Goal: Information Seeking & Learning: Check status

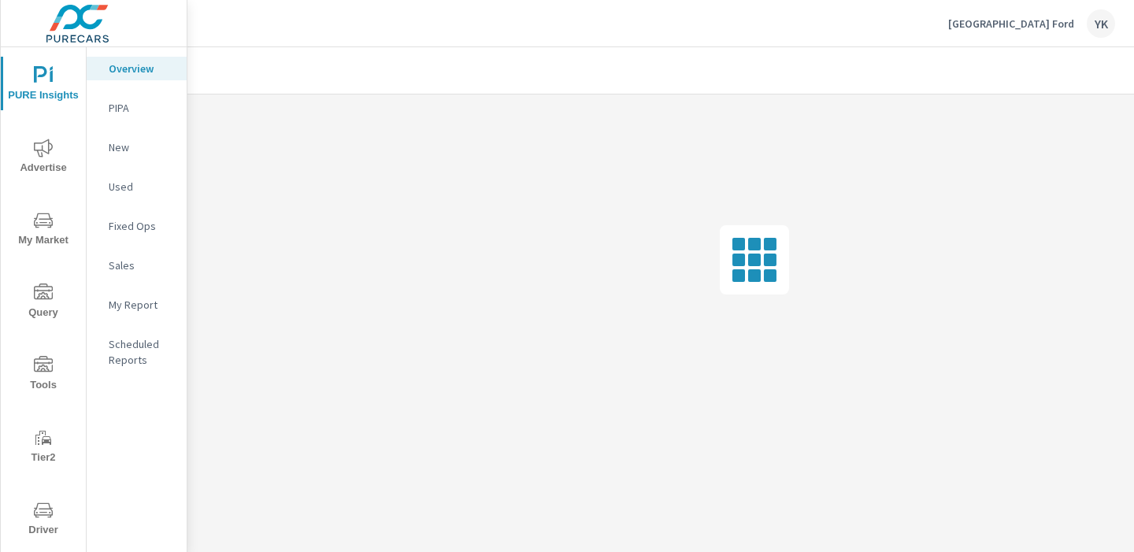
click at [40, 162] on span "Advertise" at bounding box center [44, 158] width 76 height 39
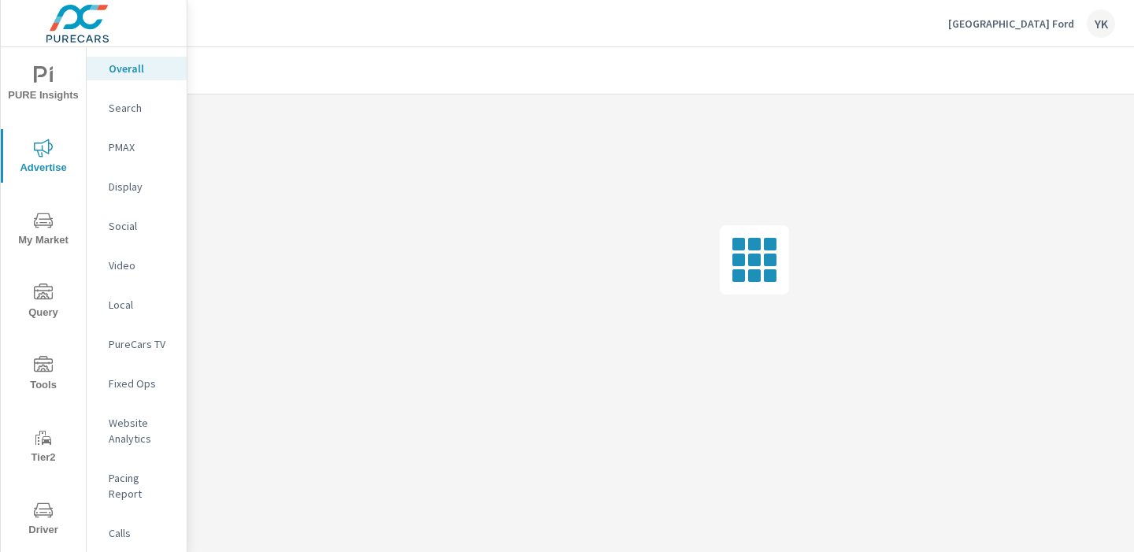
click at [135, 338] on p "PureCars TV" at bounding box center [141, 344] width 65 height 16
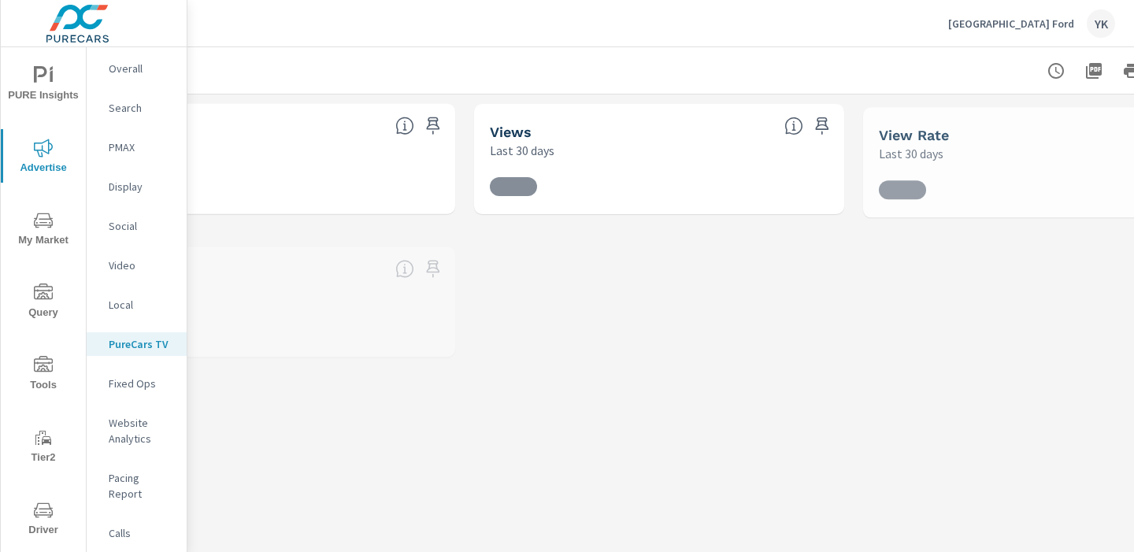
scroll to position [0, 219]
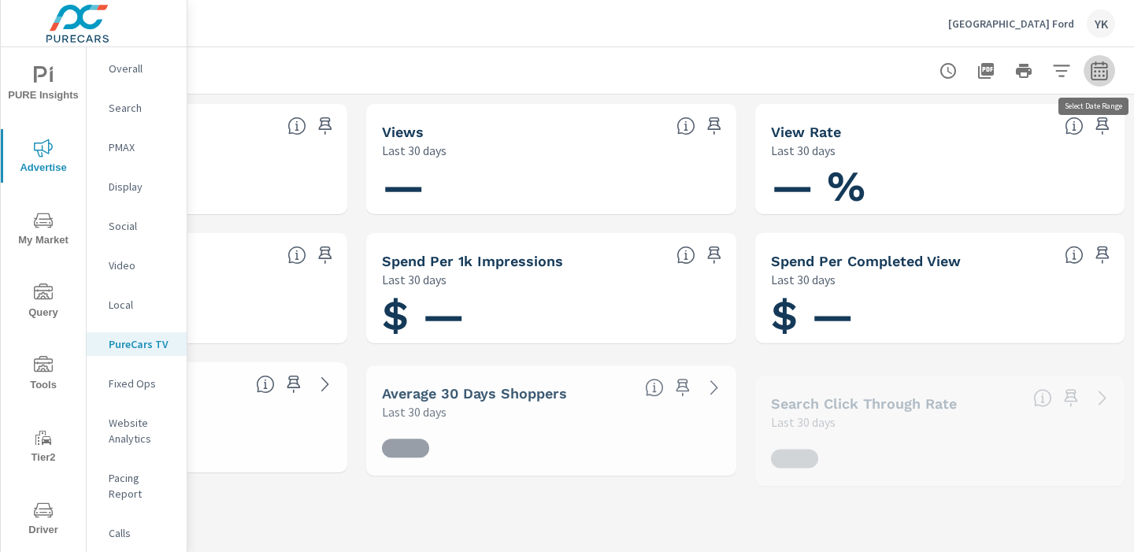
click at [1105, 67] on icon "button" at bounding box center [1099, 70] width 17 height 19
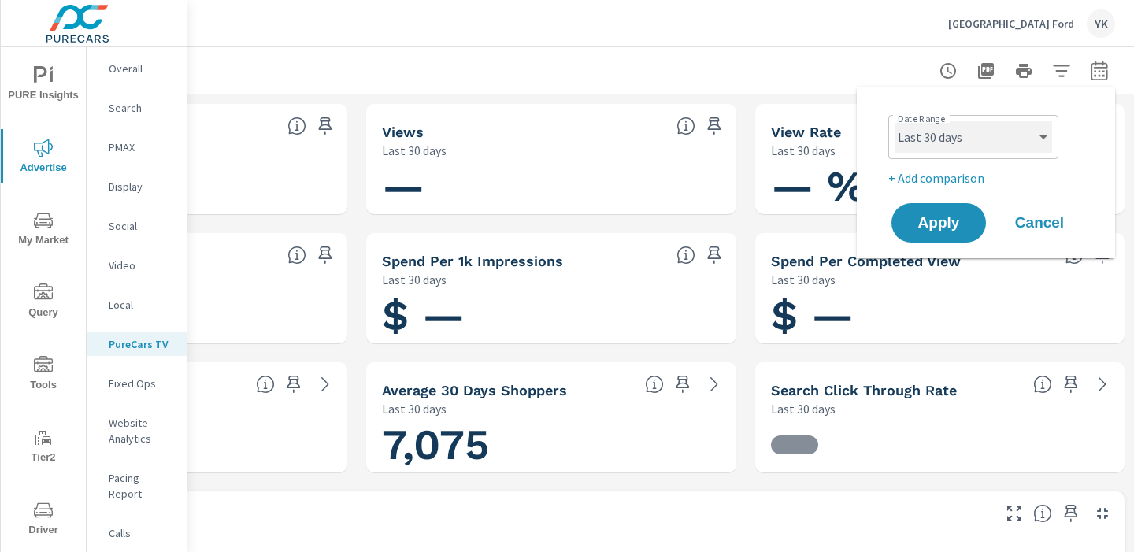
click at [1007, 135] on select "Custom [DATE] Last week Last 7 days Last 14 days Last 30 days Last 45 days Last…" at bounding box center [974, 137] width 158 height 32
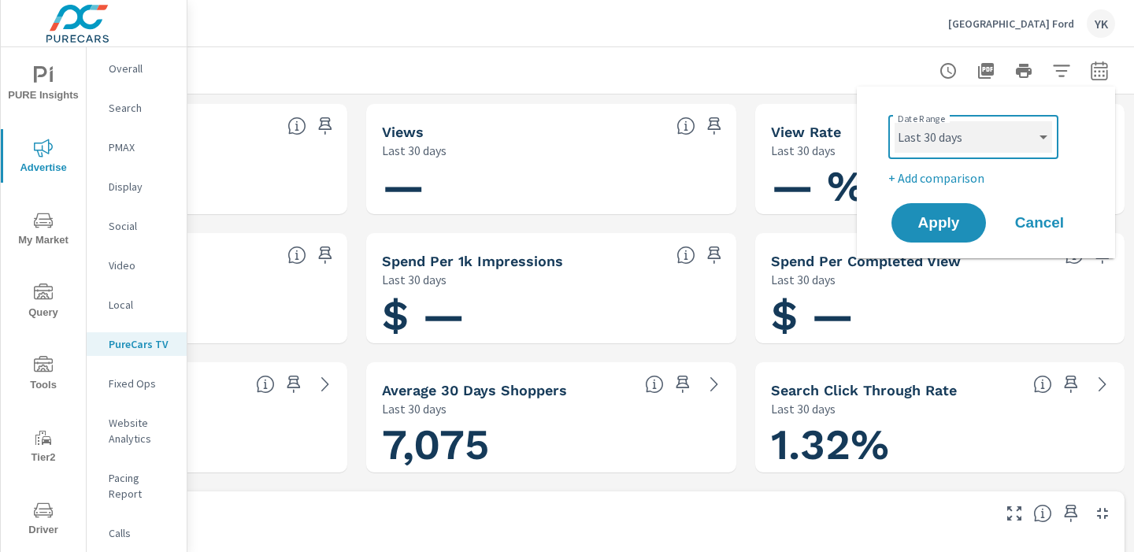
click at [895, 121] on select "Custom Yesterday Last week Last 7 days Last 14 days Last 30 days Last 45 days L…" at bounding box center [974, 137] width 158 height 32
select select "Month to date"
click at [920, 244] on div "Apply Cancel" at bounding box center [990, 223] width 202 height 46
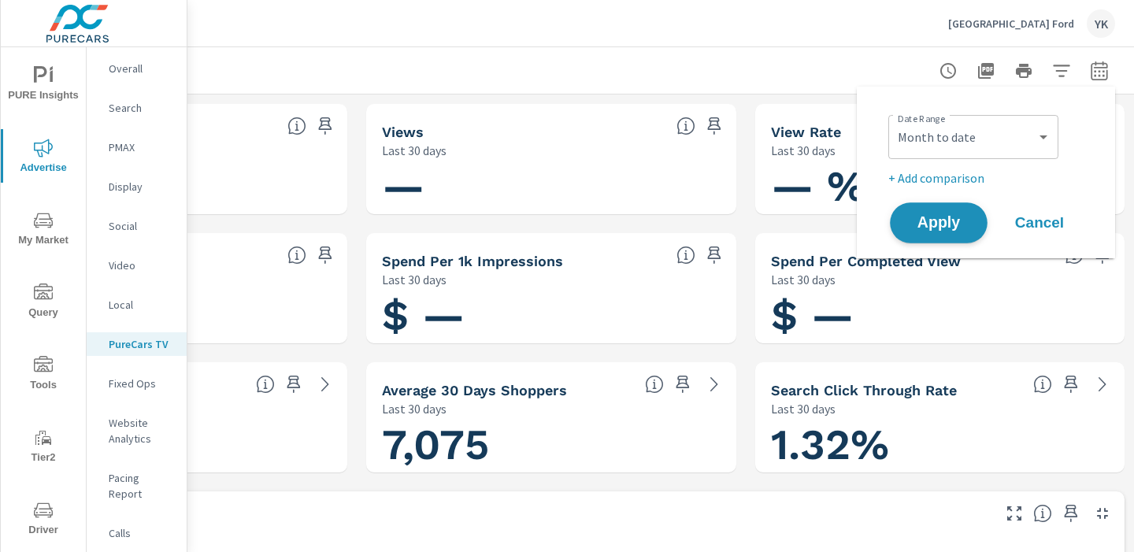
click at [922, 231] on span "Apply" at bounding box center [939, 223] width 65 height 15
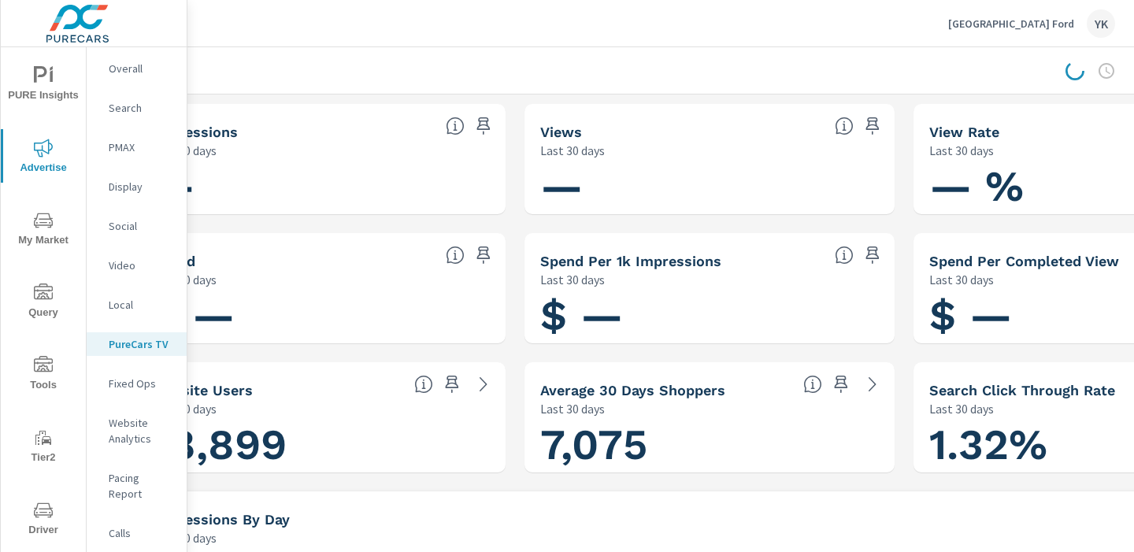
scroll to position [0, 0]
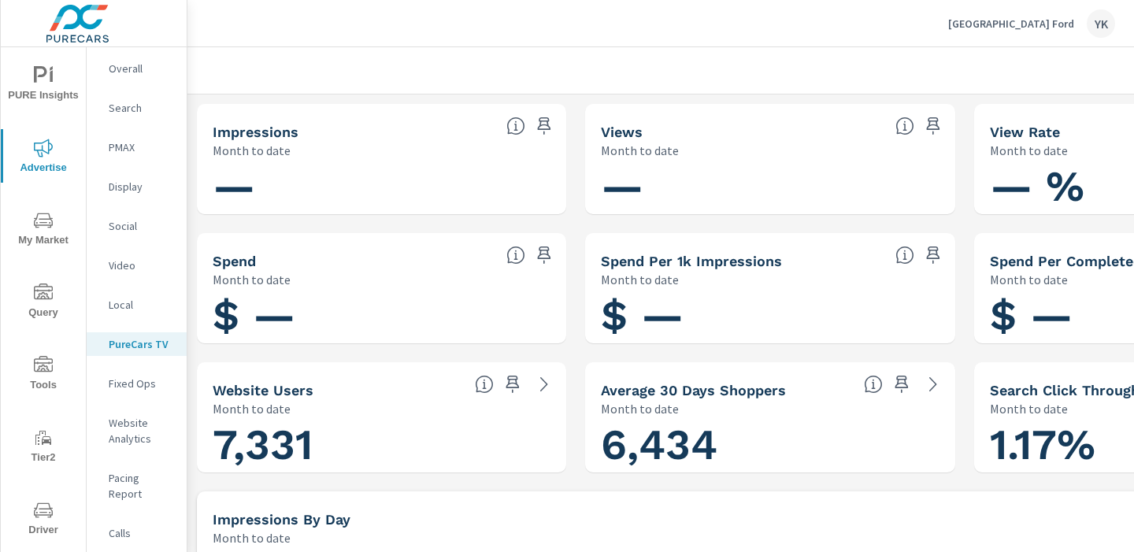
scroll to position [0, 219]
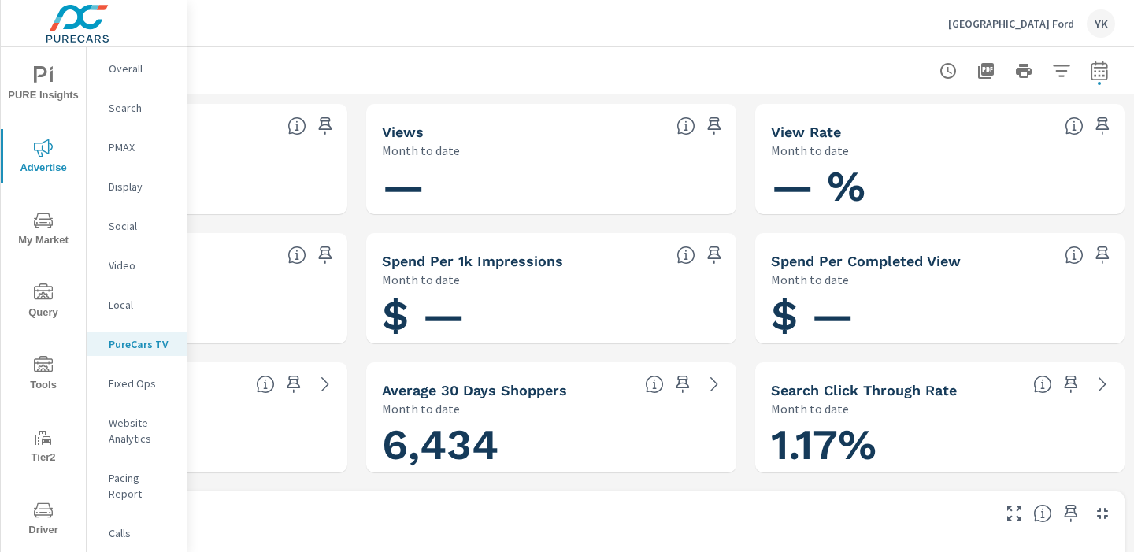
click at [1085, 76] on button "button" at bounding box center [1100, 71] width 32 height 32
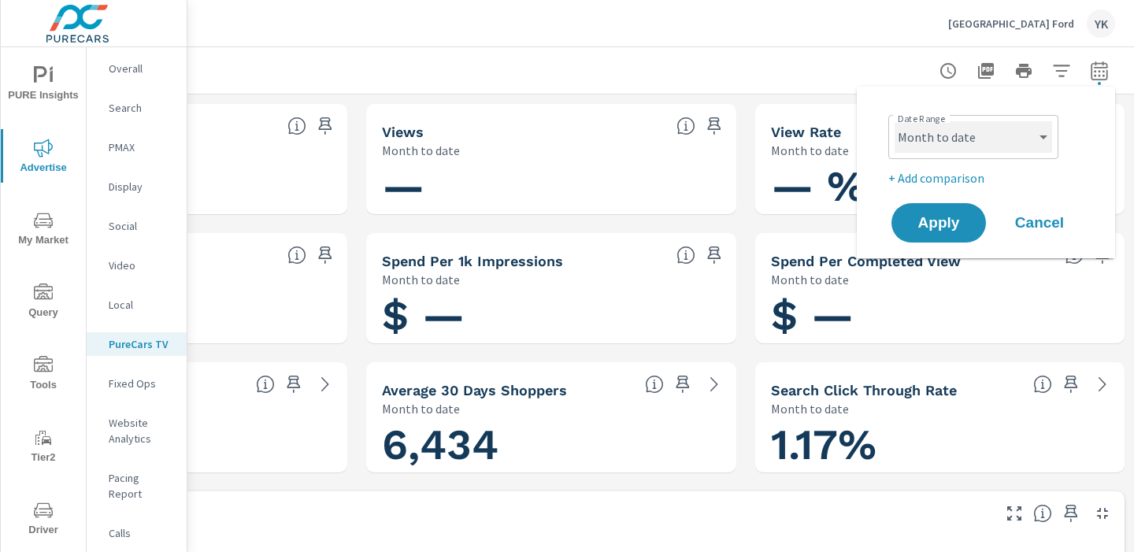
click at [985, 140] on select "Custom [DATE] Last week Last 7 days Last 14 days Last 30 days Last 45 days Last…" at bounding box center [974, 137] width 158 height 32
click at [895, 121] on select "Custom [DATE] Last week Last 7 days Last 14 days Last 30 days Last 45 days Last…" at bounding box center [974, 137] width 158 height 32
select select "Last month"
click at [933, 199] on div "Date Range Custom Yesterday Last week Last 7 days Last 14 days Last 30 days Las…" at bounding box center [986, 172] width 221 height 147
click at [932, 217] on span "Apply" at bounding box center [939, 223] width 65 height 15
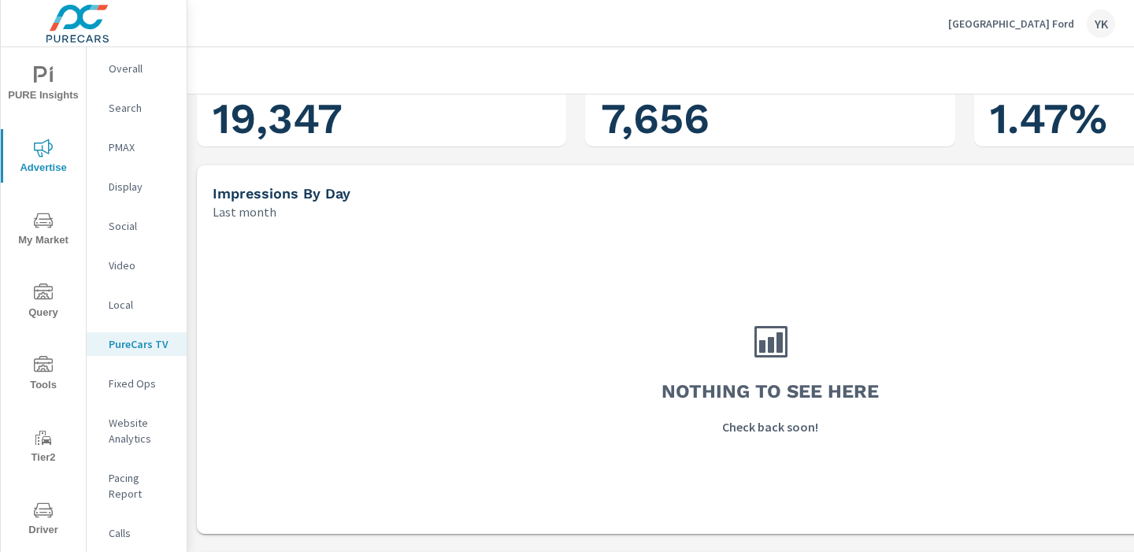
scroll to position [264, 0]
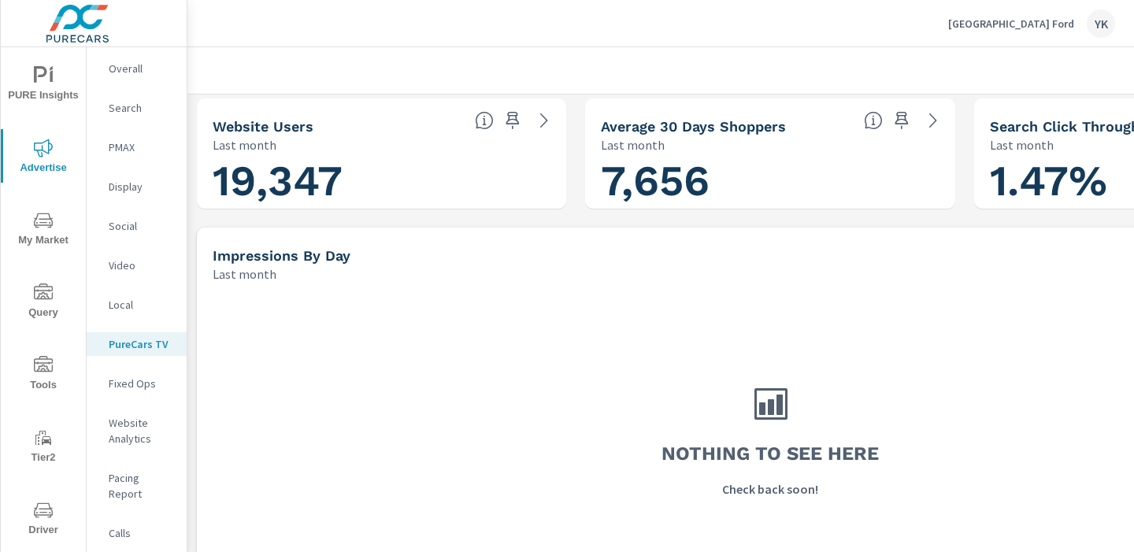
click at [1003, 26] on p "Lithia Springs Ford" at bounding box center [1011, 24] width 126 height 14
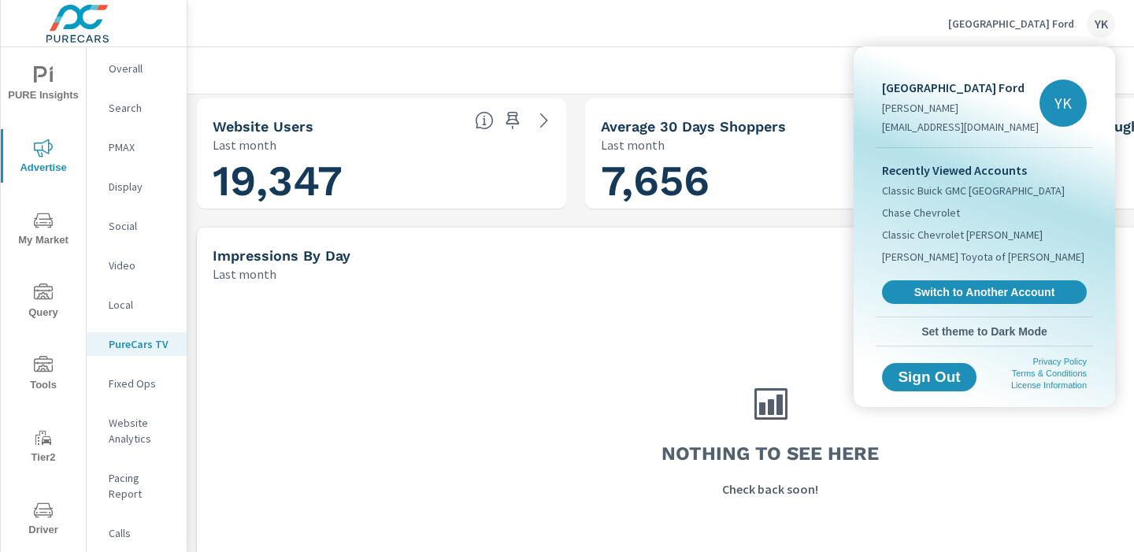
click at [944, 277] on div "Recently Viewed Accounts Classic Buick GMC Arlington Chase Chevrolet Classic Ch…" at bounding box center [984, 232] width 217 height 169
click at [943, 288] on span "Switch to Another Account" at bounding box center [984, 292] width 193 height 15
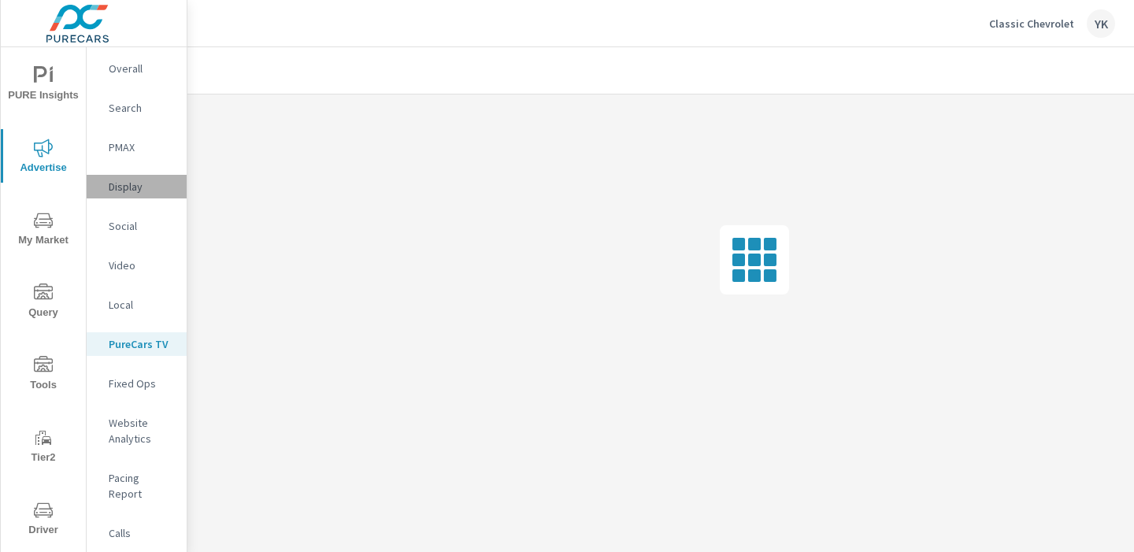
click at [146, 179] on p "Display" at bounding box center [141, 187] width 65 height 16
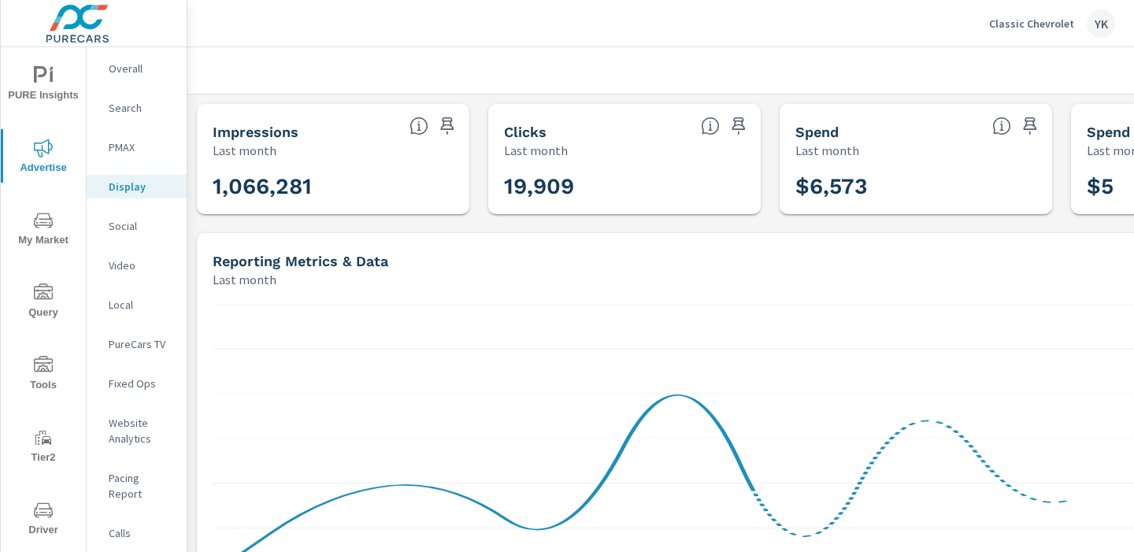
scroll to position [0, 219]
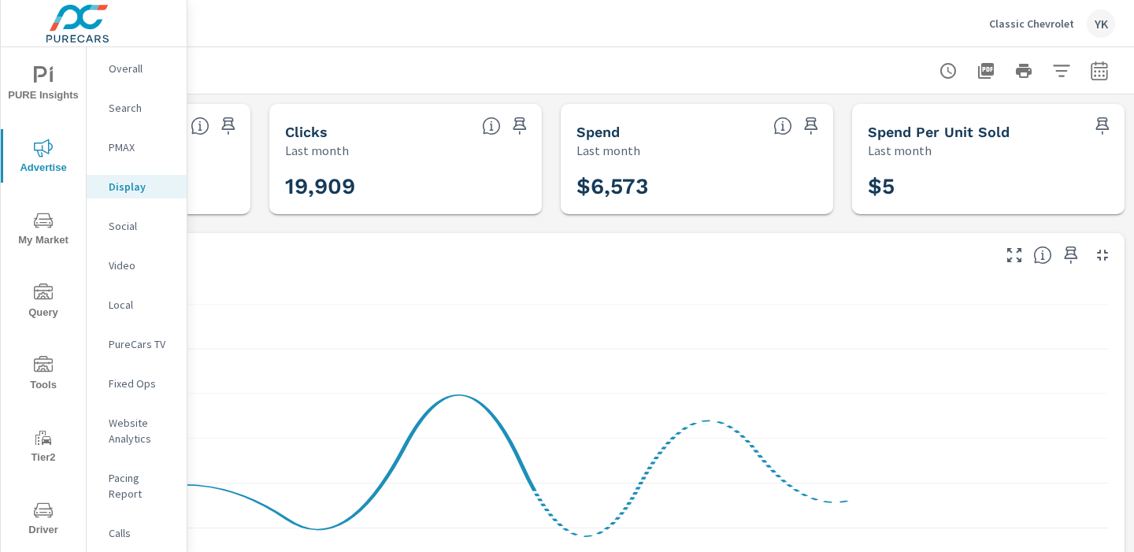
click at [1094, 88] on div at bounding box center [551, 70] width 1128 height 46
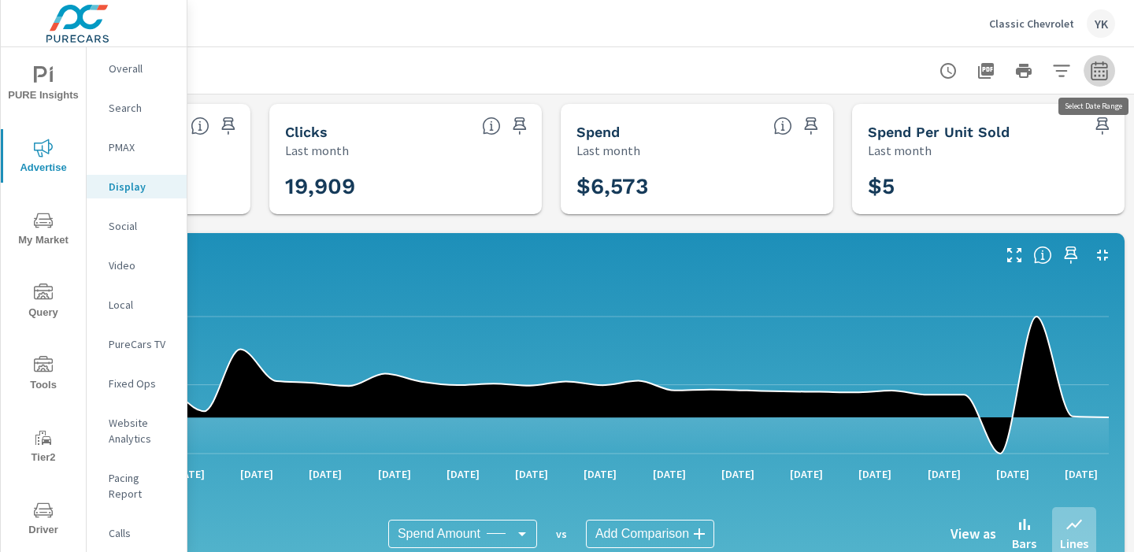
click at [1092, 73] on icon "button" at bounding box center [1099, 70] width 17 height 19
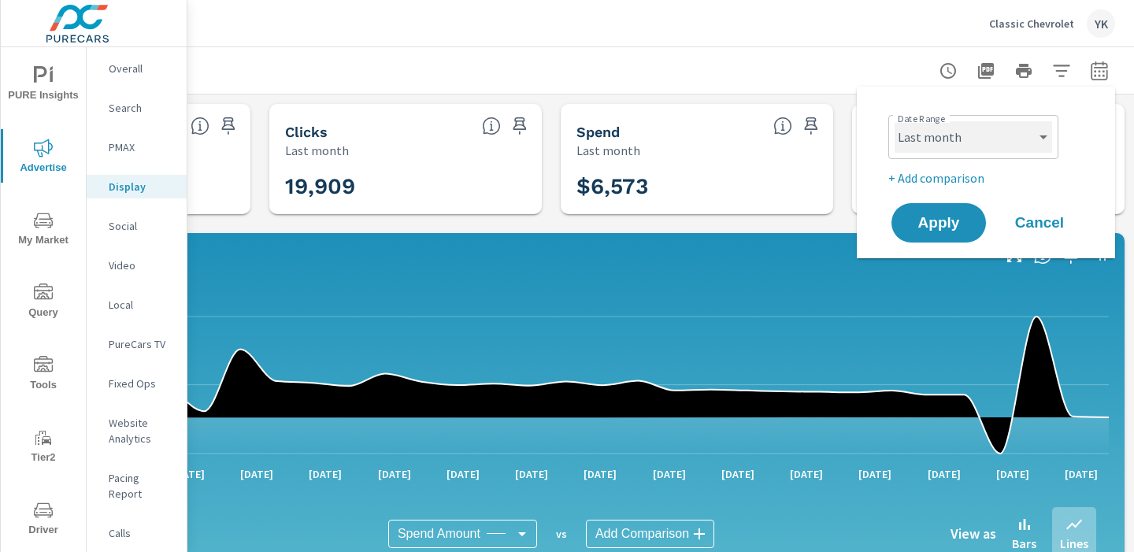
click at [1000, 148] on select "Custom Yesterday Last week Last 7 days Last 14 days Last 30 days Last 45 days L…" at bounding box center [974, 137] width 158 height 32
click at [895, 121] on select "Custom Yesterday Last week Last 7 days Last 14 days Last 30 days Last 45 days L…" at bounding box center [974, 137] width 158 height 32
select select "Month to date"
click at [958, 226] on span "Apply" at bounding box center [939, 223] width 65 height 15
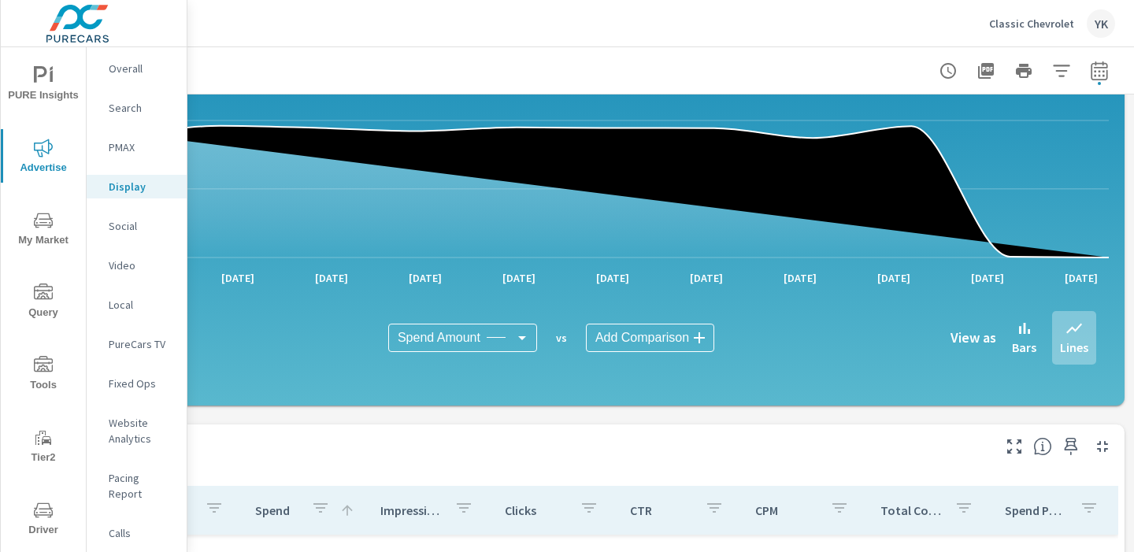
scroll to position [0, 219]
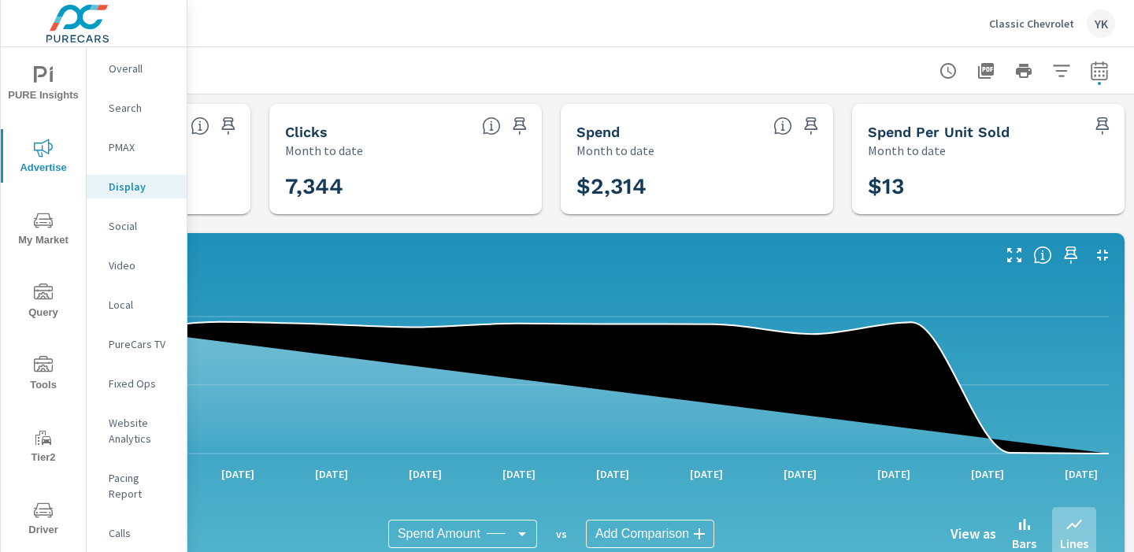
click at [1026, 40] on button "Classic Chevrolet YK" at bounding box center [1052, 23] width 139 height 46
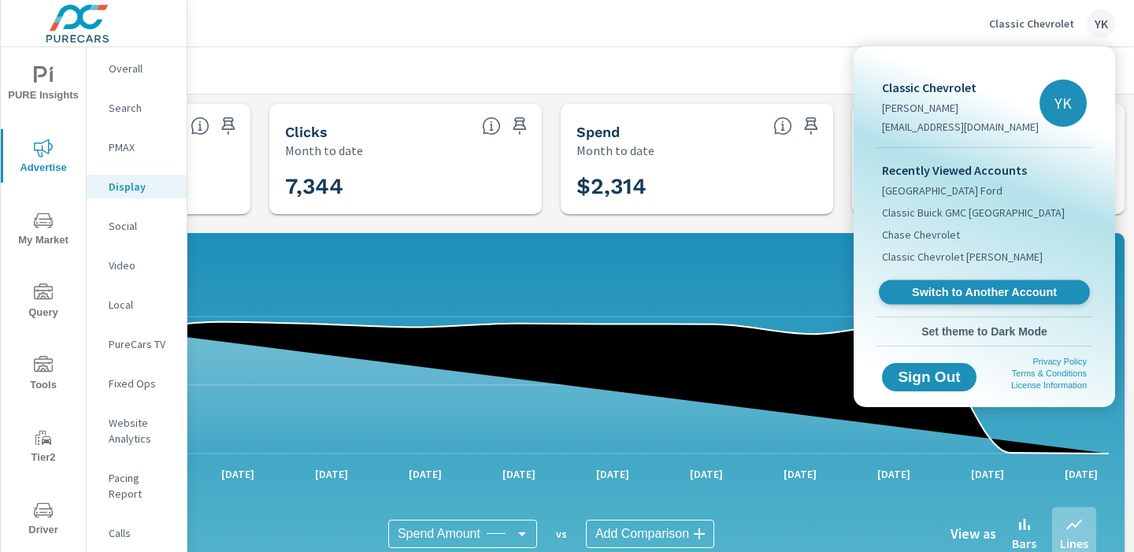
click at [911, 296] on span "Switch to Another Account" at bounding box center [984, 292] width 193 height 15
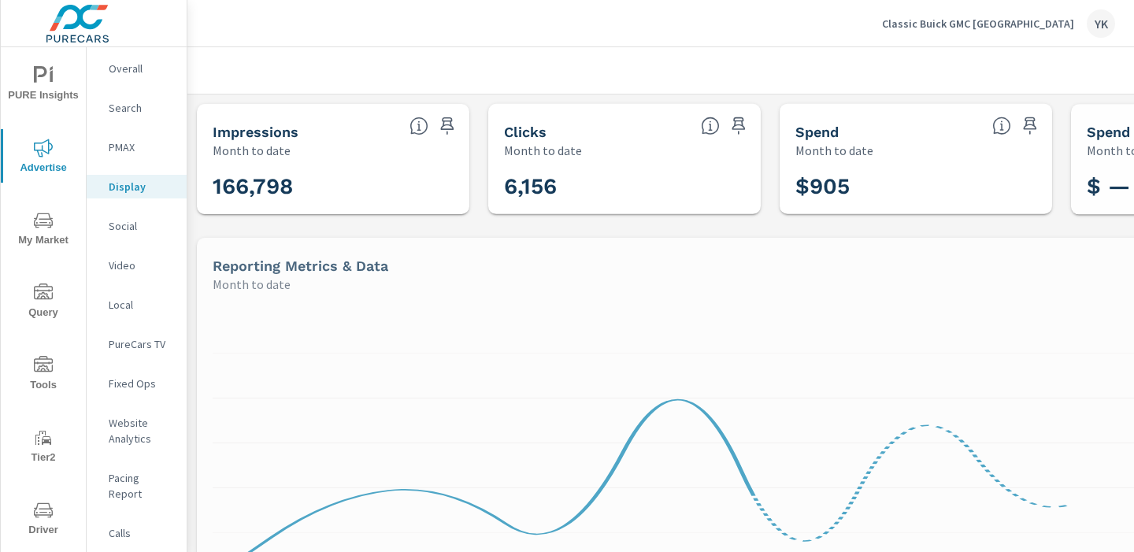
click at [959, 31] on div "Classic Buick GMC Arlington YK" at bounding box center [998, 23] width 233 height 28
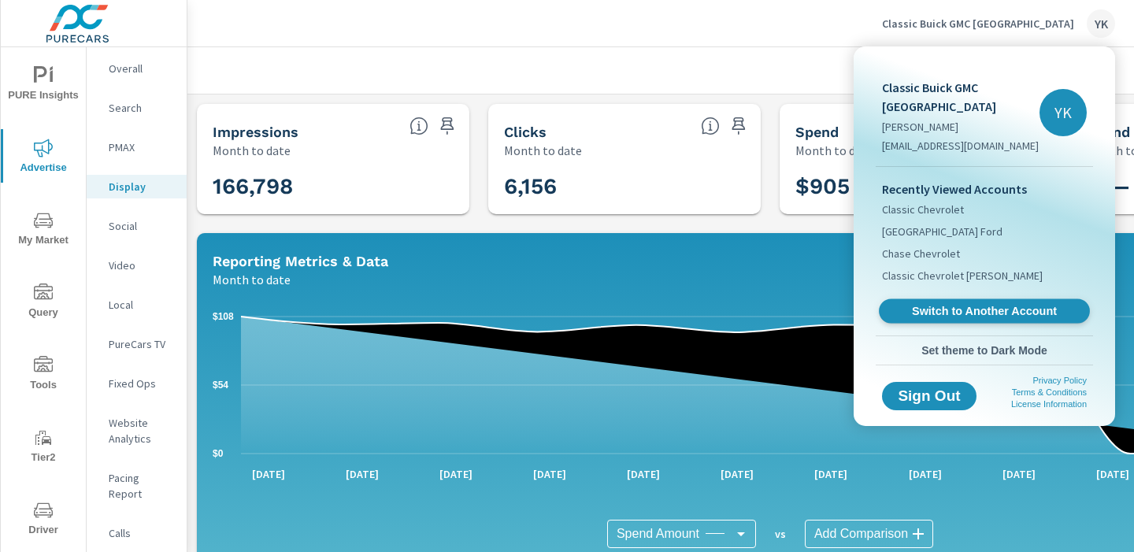
click at [907, 304] on span "Switch to Another Account" at bounding box center [984, 311] width 193 height 15
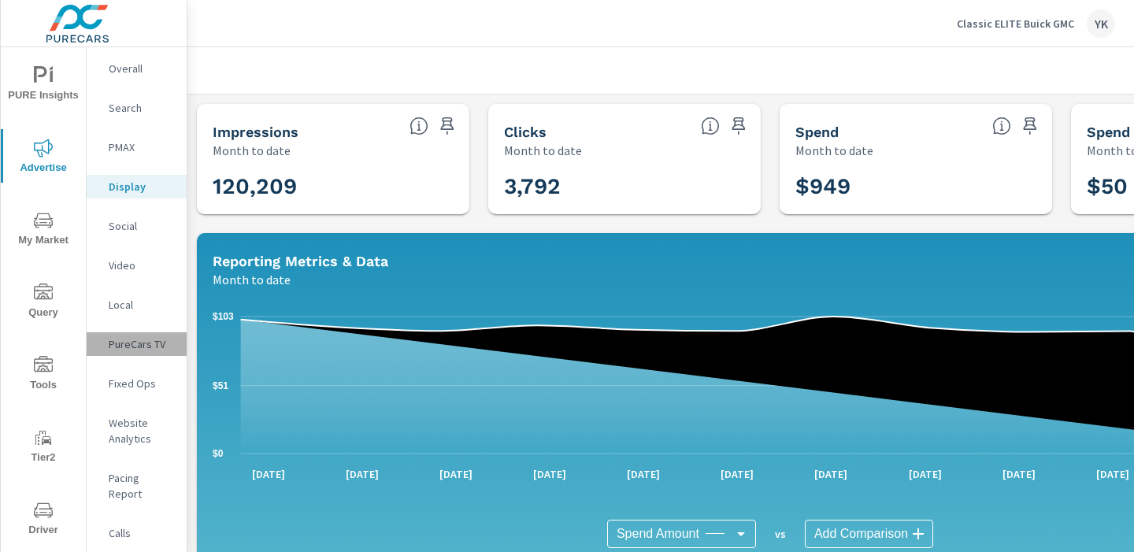
click at [155, 343] on p "PureCars TV" at bounding box center [141, 344] width 65 height 16
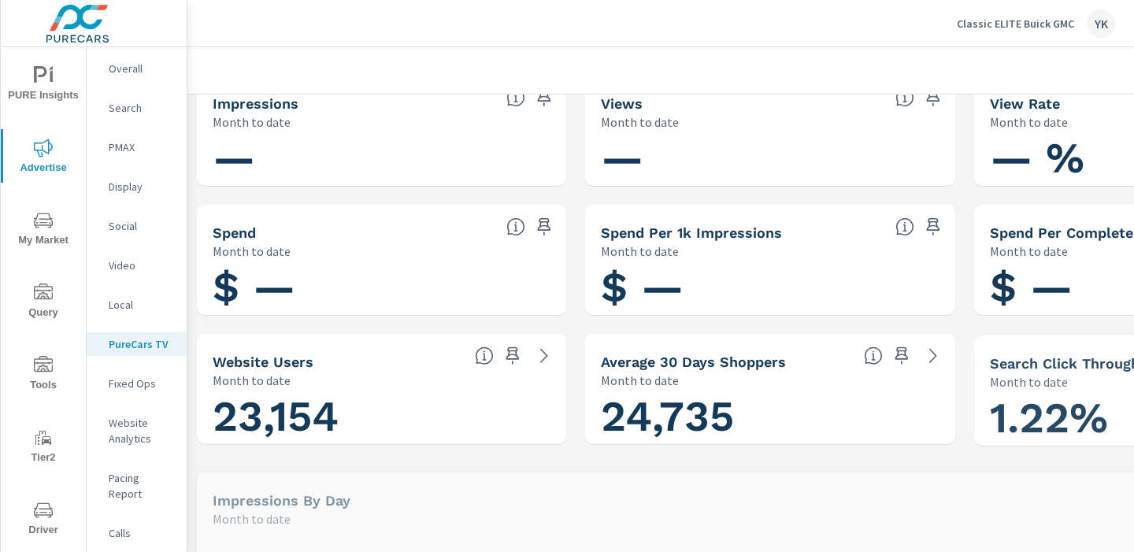
scroll to position [38, 0]
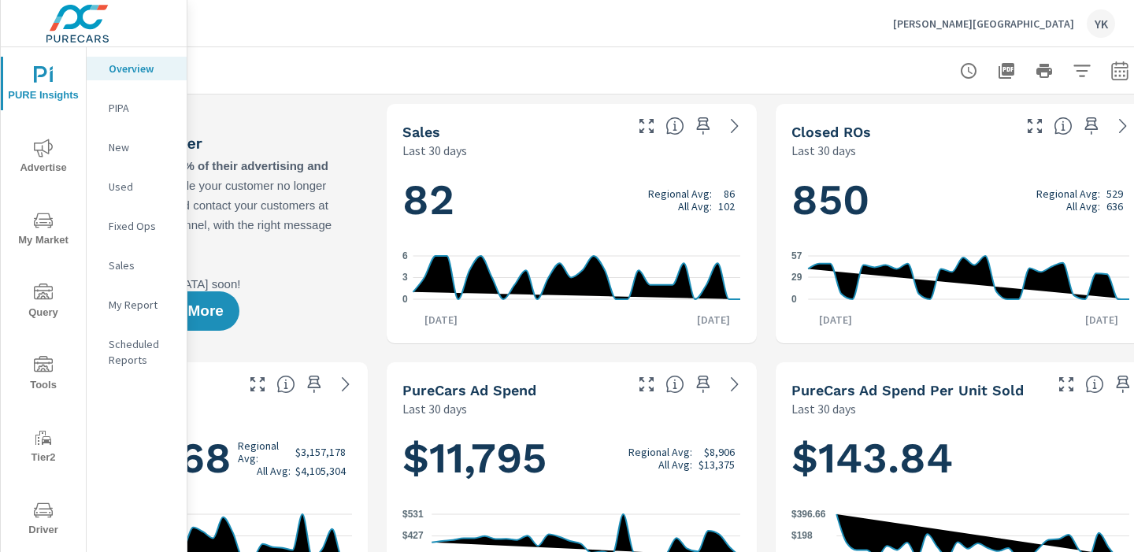
scroll to position [0, 219]
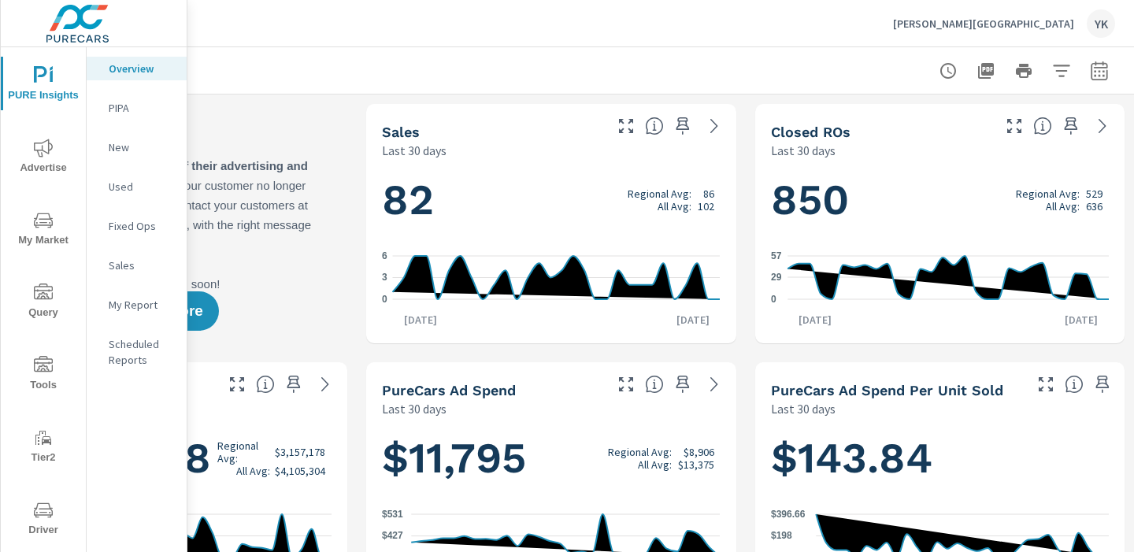
click at [30, 156] on span "Advertise" at bounding box center [44, 158] width 76 height 39
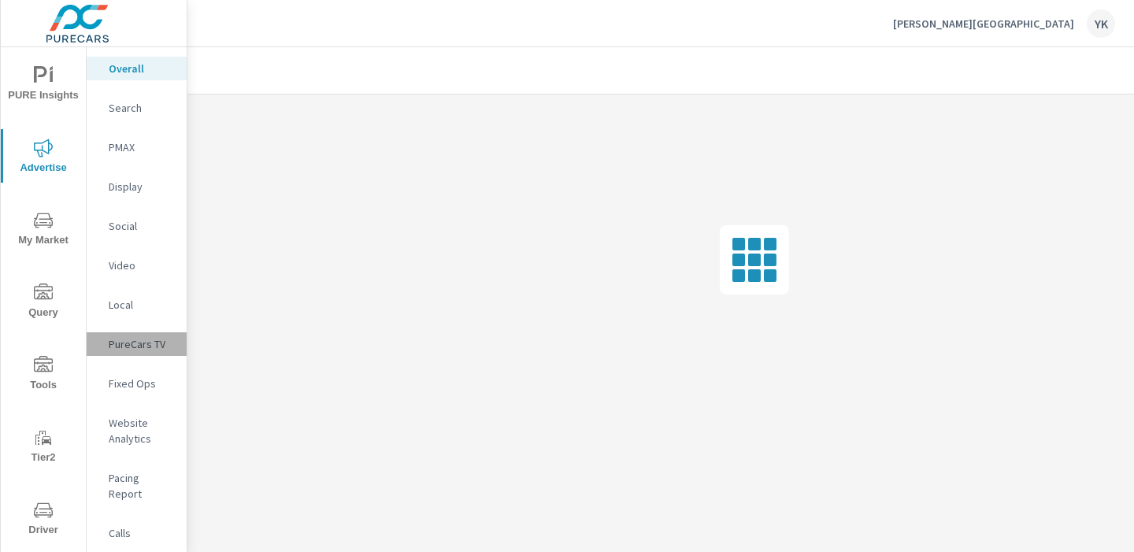
click at [147, 346] on p "PureCars TV" at bounding box center [141, 344] width 65 height 16
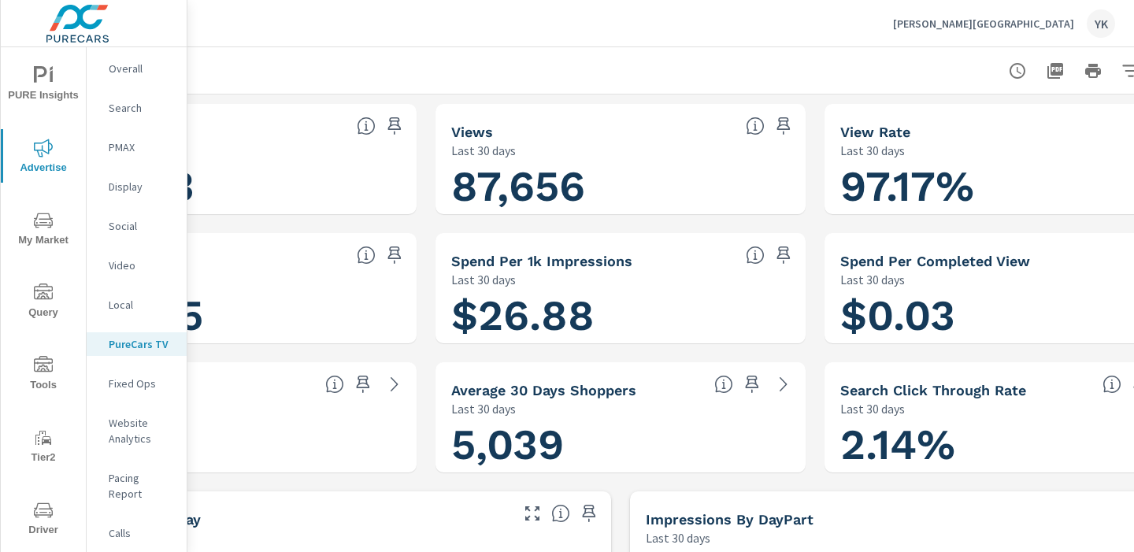
scroll to position [0, 219]
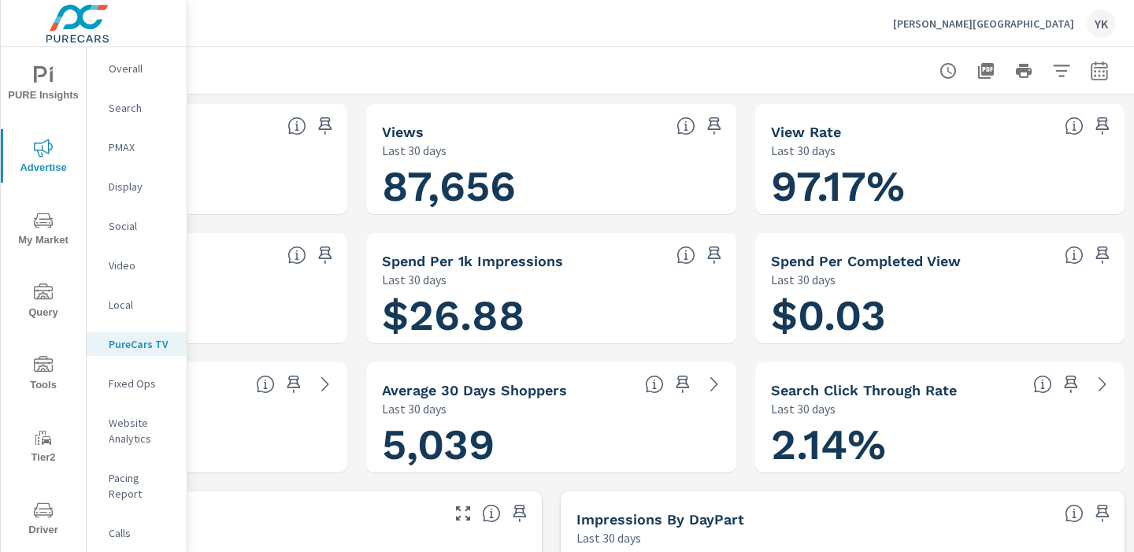
click at [1097, 68] on icon "button" at bounding box center [1099, 70] width 19 height 19
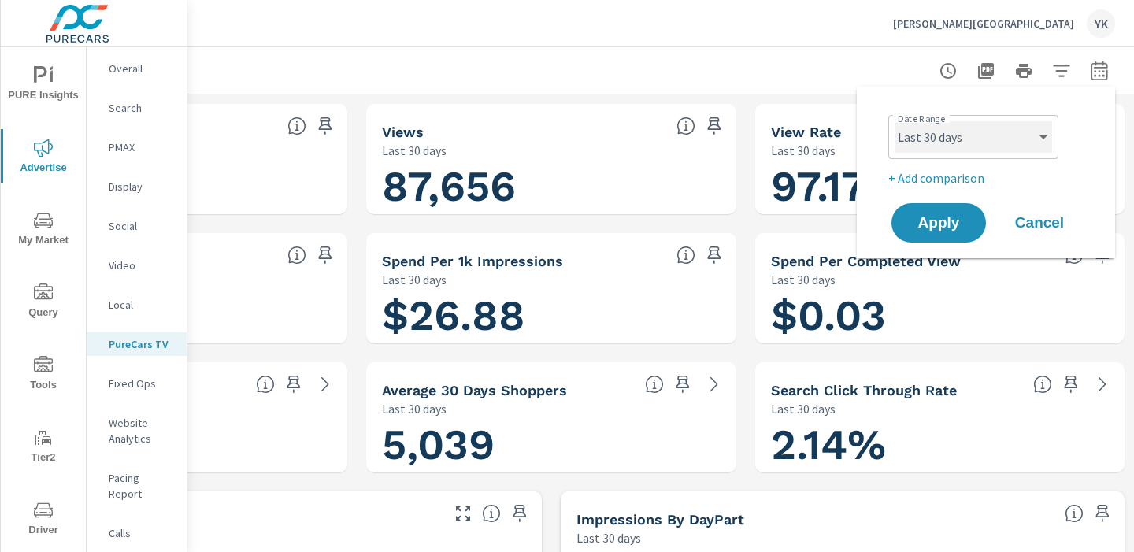
click at [1019, 130] on select "Custom [DATE] Last week Last 7 days Last 14 days Last 30 days Last 45 days Last…" at bounding box center [974, 137] width 158 height 32
click at [895, 121] on select "Custom [DATE] Last week Last 7 days Last 14 days Last 30 days Last 45 days Last…" at bounding box center [974, 137] width 158 height 32
select select "Month to date"
click at [931, 234] on button "Apply" at bounding box center [939, 222] width 98 height 41
